Goal: Find specific page/section: Find specific page/section

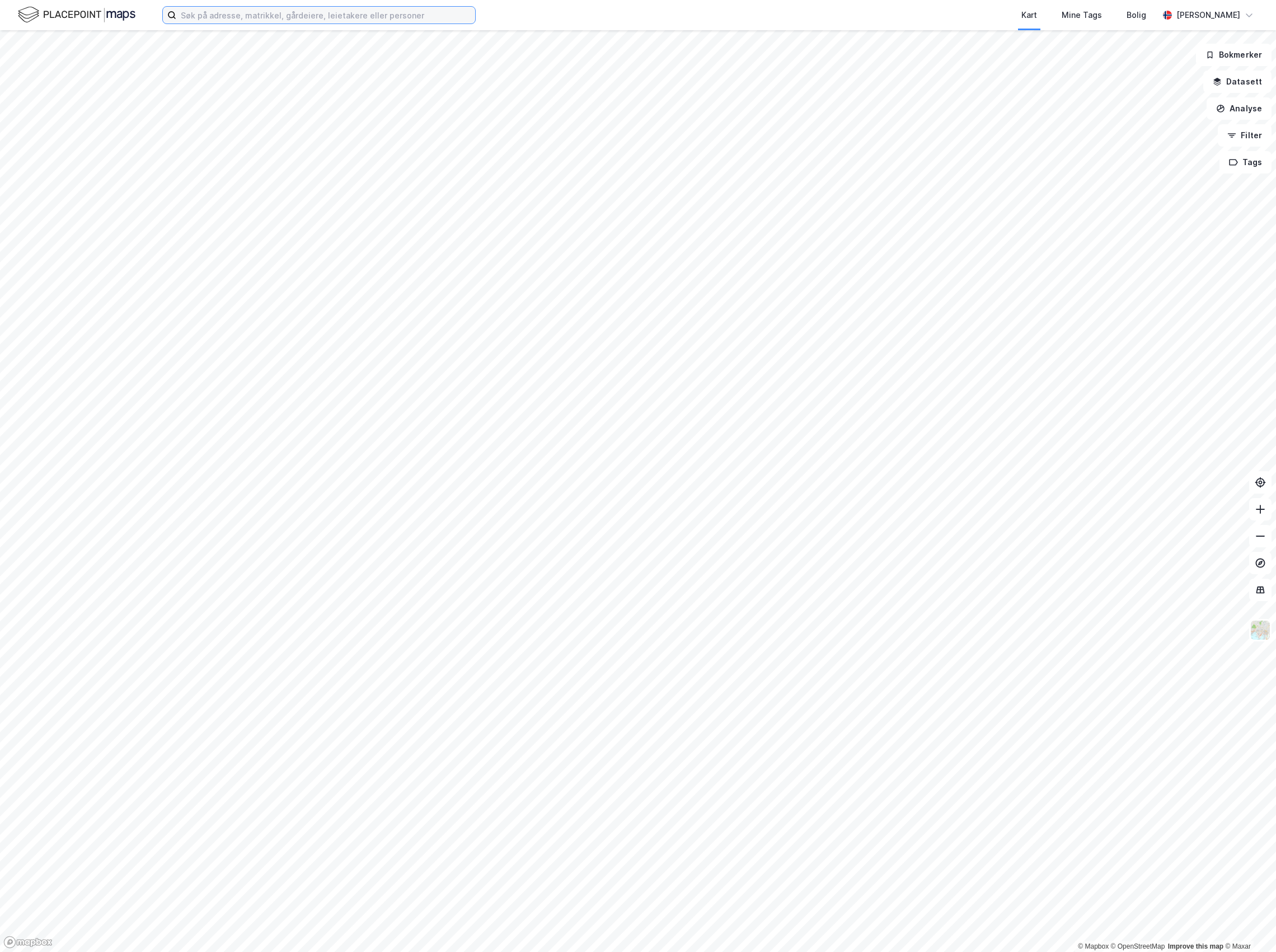
click at [281, 16] on input at bounding box center [326, 15] width 299 height 17
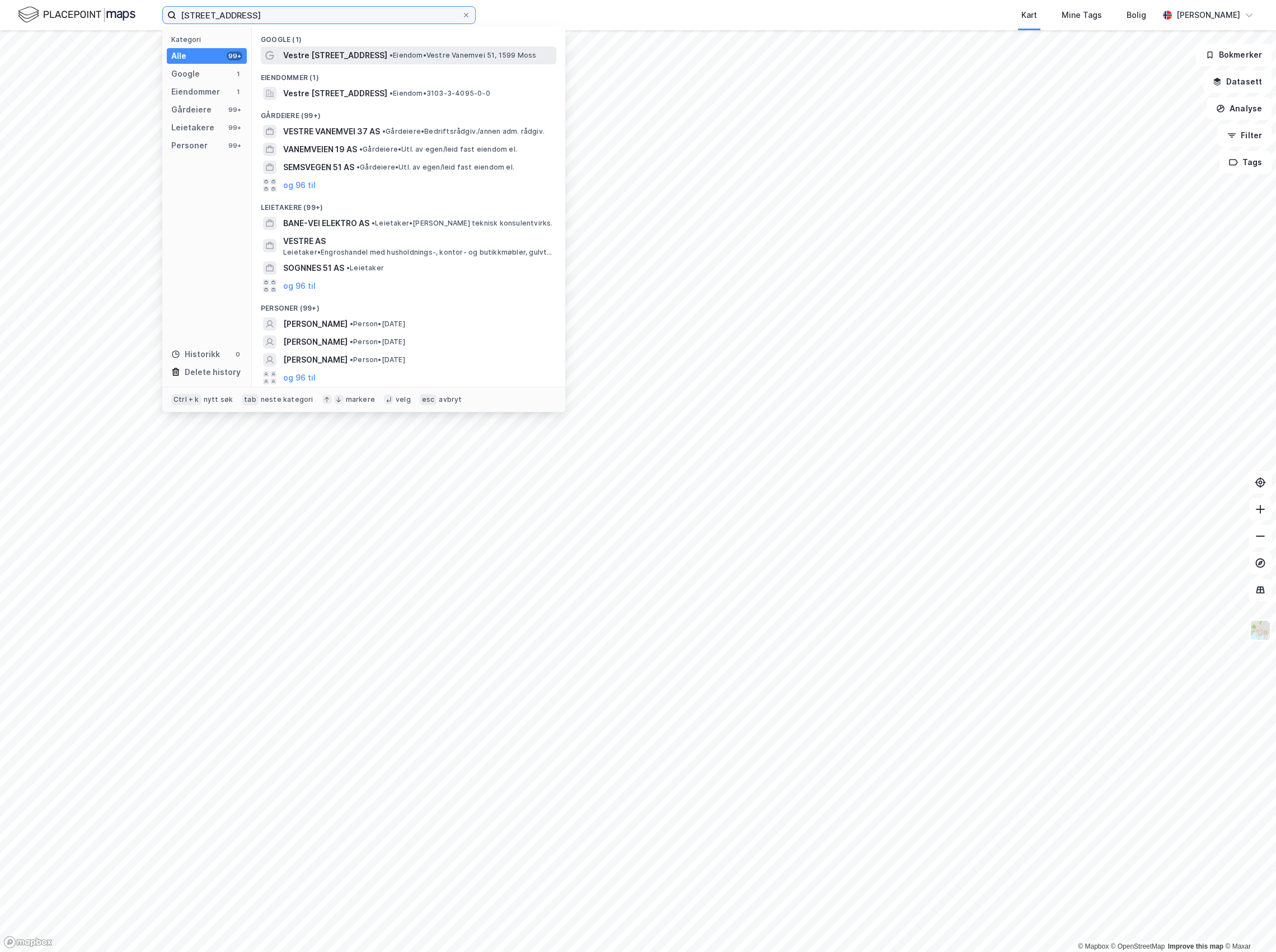
type input "[STREET_ADDRESS]"
click at [341, 53] on span "Vestre [STREET_ADDRESS]" at bounding box center [335, 55] width 104 height 14
